Goal: Information Seeking & Learning: Learn about a topic

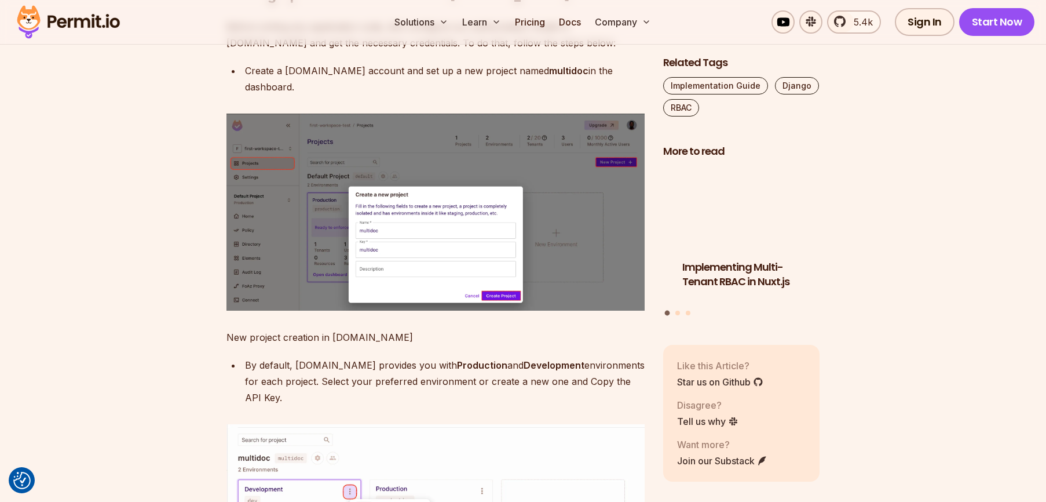
scroll to position [2143, 0]
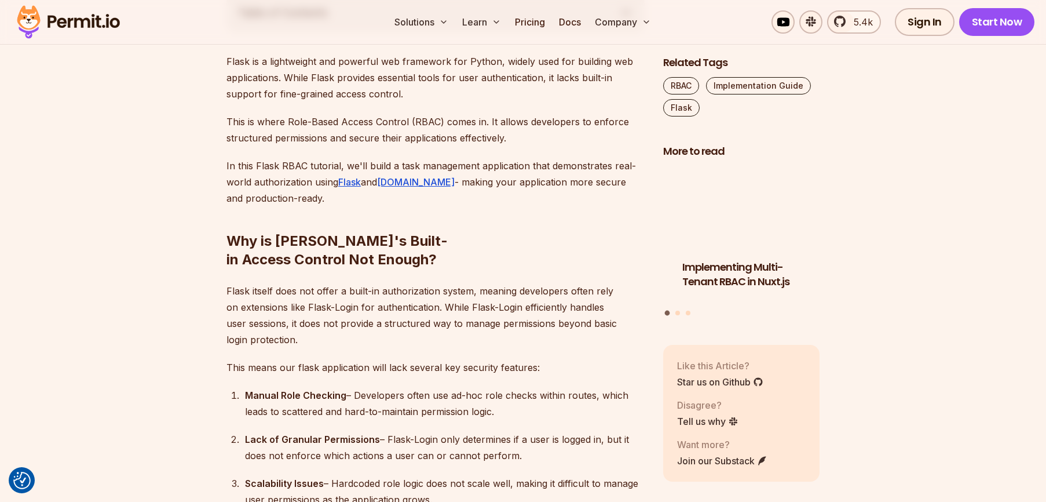
scroll to position [695, 0]
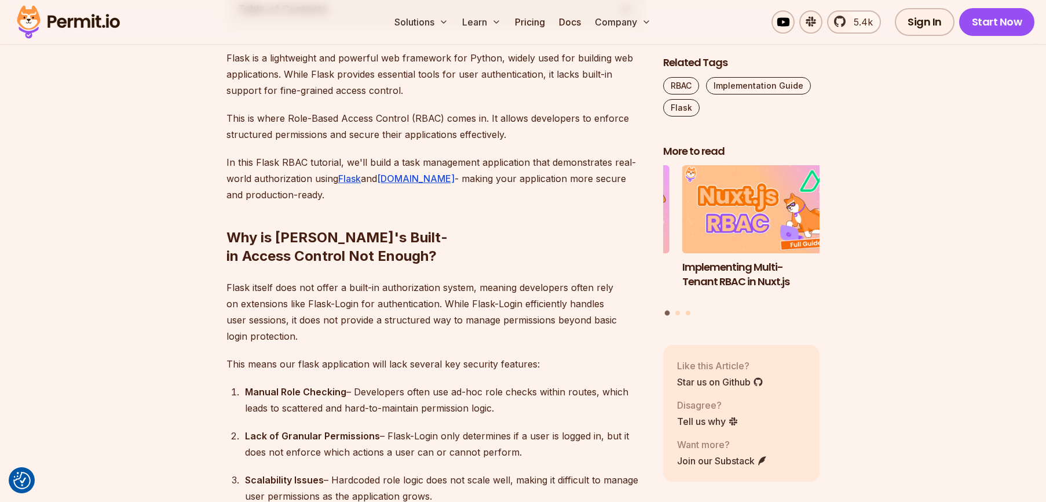
drag, startPoint x: 498, startPoint y: 389, endPoint x: 217, endPoint y: 239, distance: 318.0
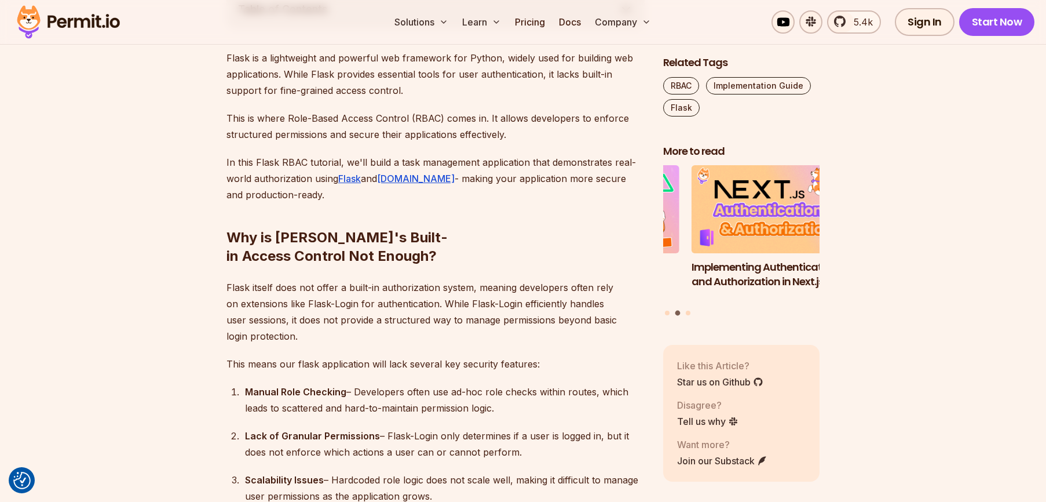
drag, startPoint x: 228, startPoint y: 229, endPoint x: 558, endPoint y: 391, distance: 367.6
click at [556, 392] on div "Manual Role Checking – Developers often use ad-hoc role checks within routes, w…" at bounding box center [445, 400] width 400 height 32
drag, startPoint x: 502, startPoint y: 390, endPoint x: 210, endPoint y: 231, distance: 332.4
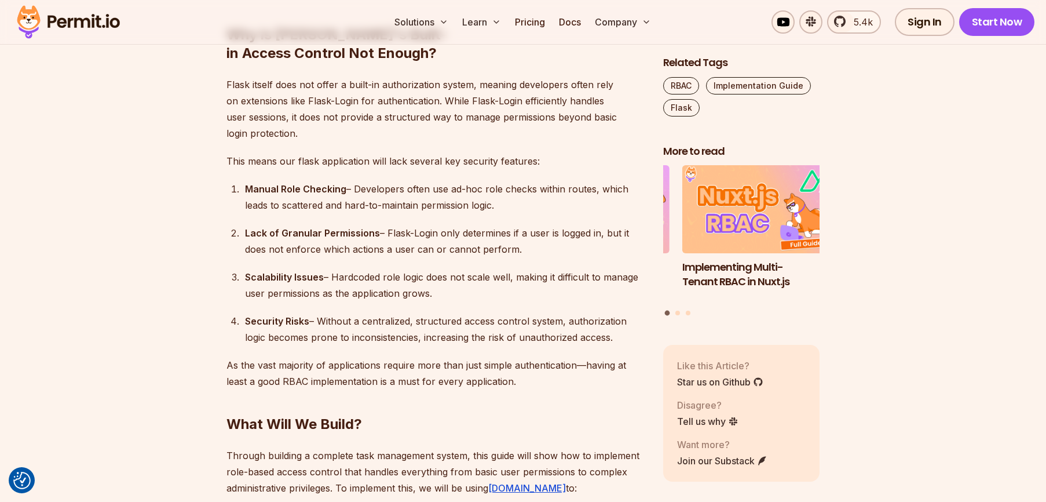
scroll to position [927, 0]
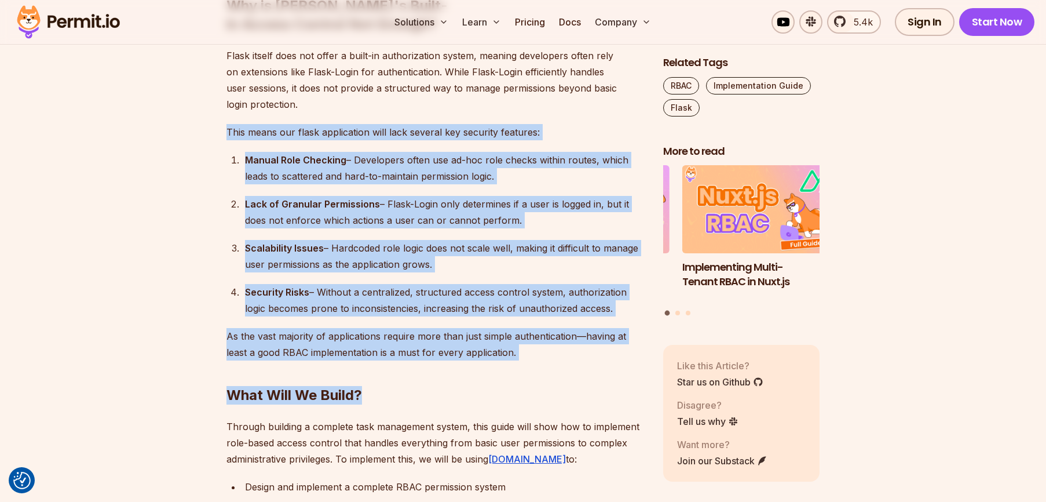
drag, startPoint x: 522, startPoint y: 335, endPoint x: 228, endPoint y: 118, distance: 365.8
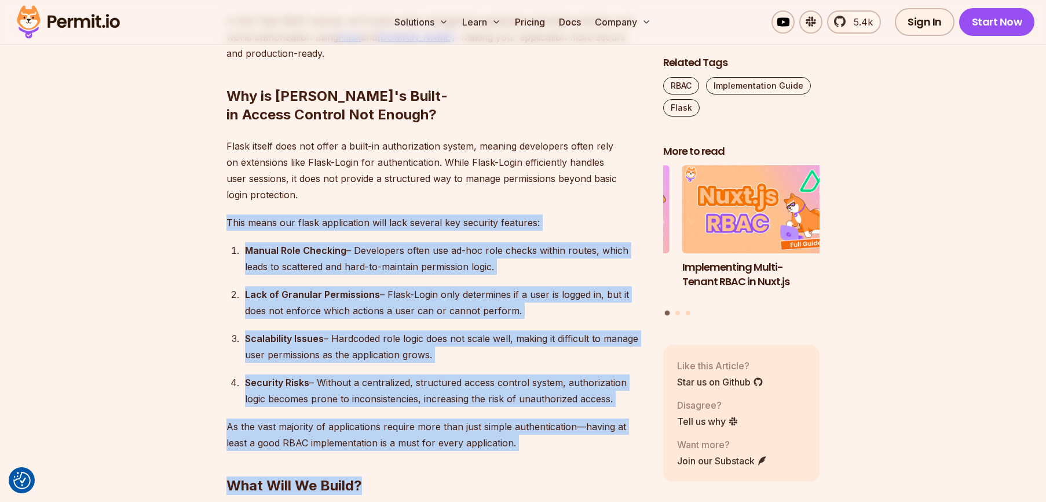
scroll to position [753, 0]
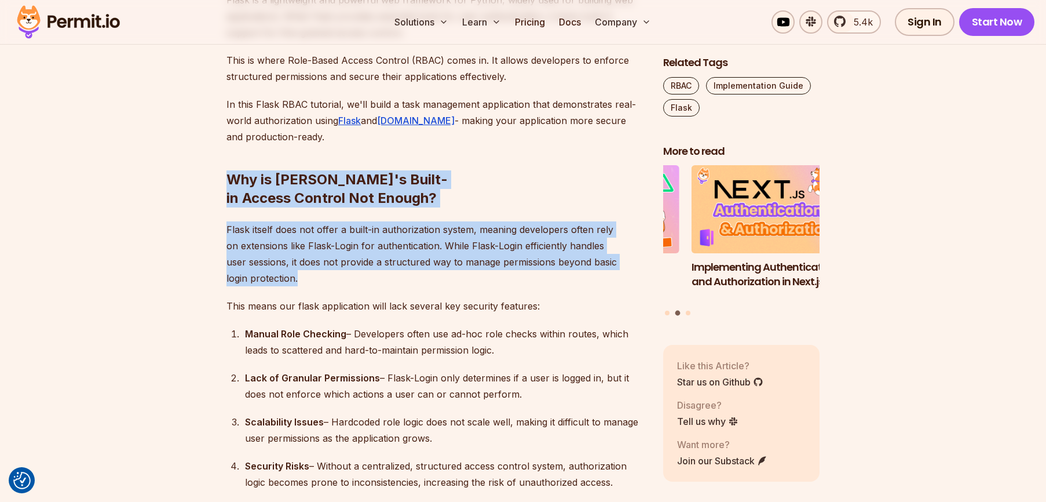
drag, startPoint x: 228, startPoint y: 173, endPoint x: 333, endPoint y: 264, distance: 138.4
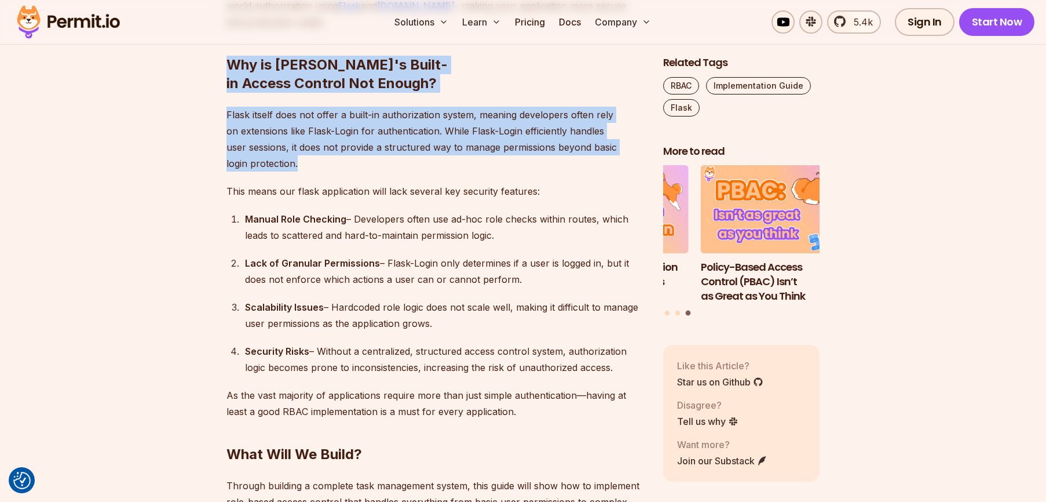
scroll to position [869, 0]
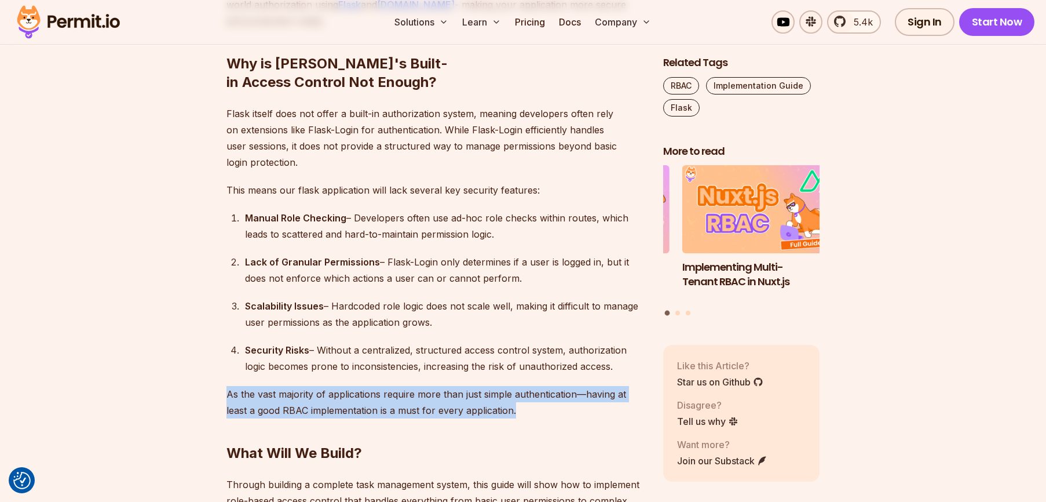
drag, startPoint x: 228, startPoint y: 373, endPoint x: 514, endPoint y: 389, distance: 286.6
click at [514, 389] on p "As the vast majority of applications require more than just simple authenticati…" at bounding box center [436, 402] width 418 height 32
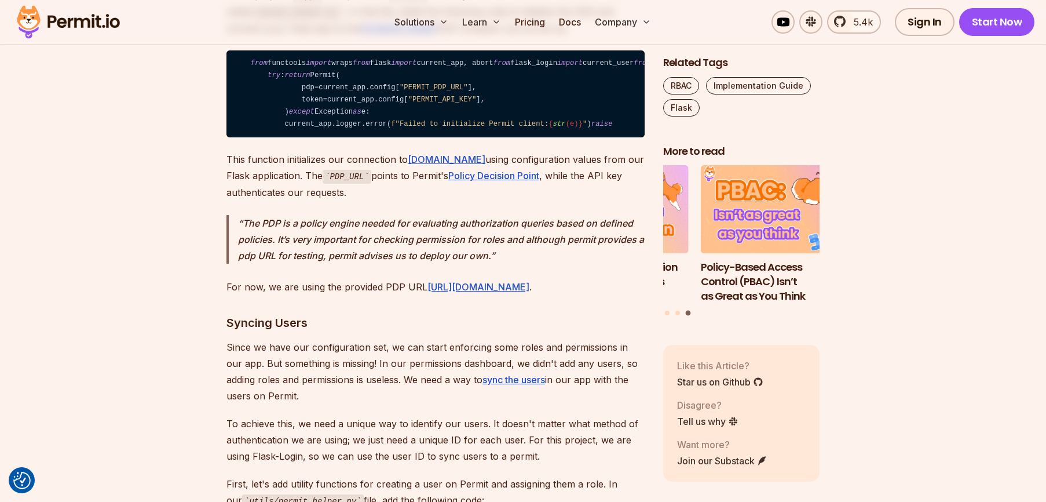
scroll to position [6246, 0]
